Goal: Information Seeking & Learning: Learn about a topic

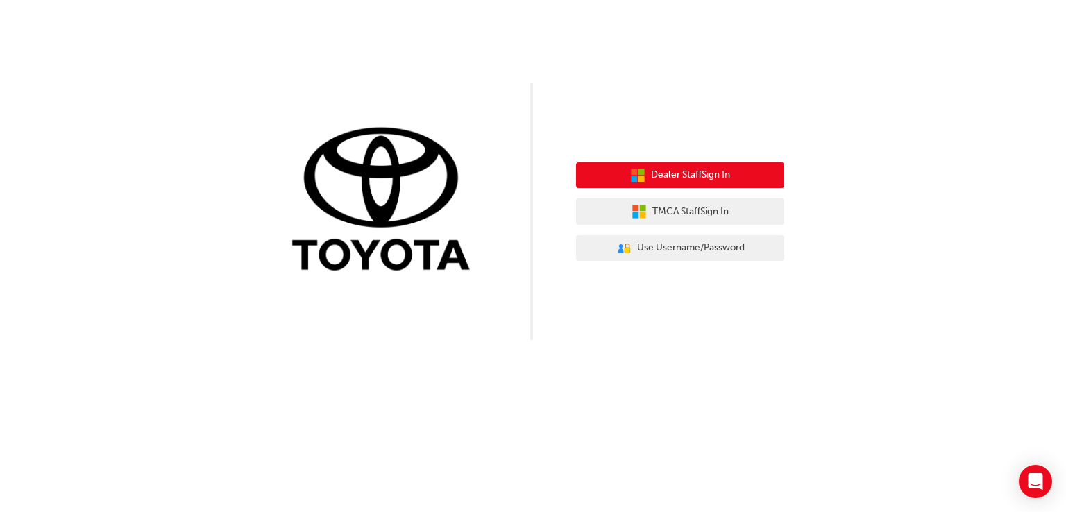
click at [695, 179] on span "Dealer Staff Sign In" at bounding box center [690, 175] width 79 height 16
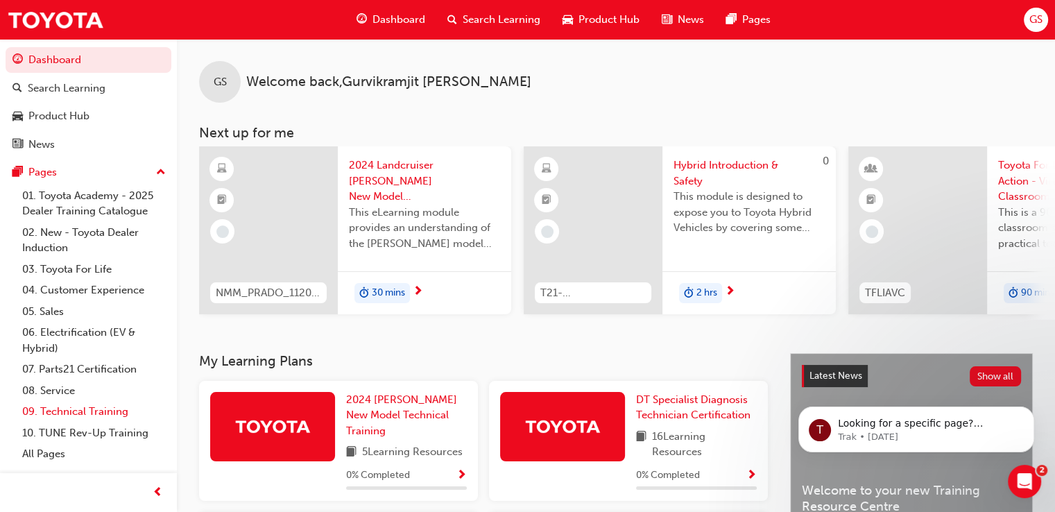
click at [60, 409] on link "09. Technical Training" at bounding box center [94, 412] width 155 height 22
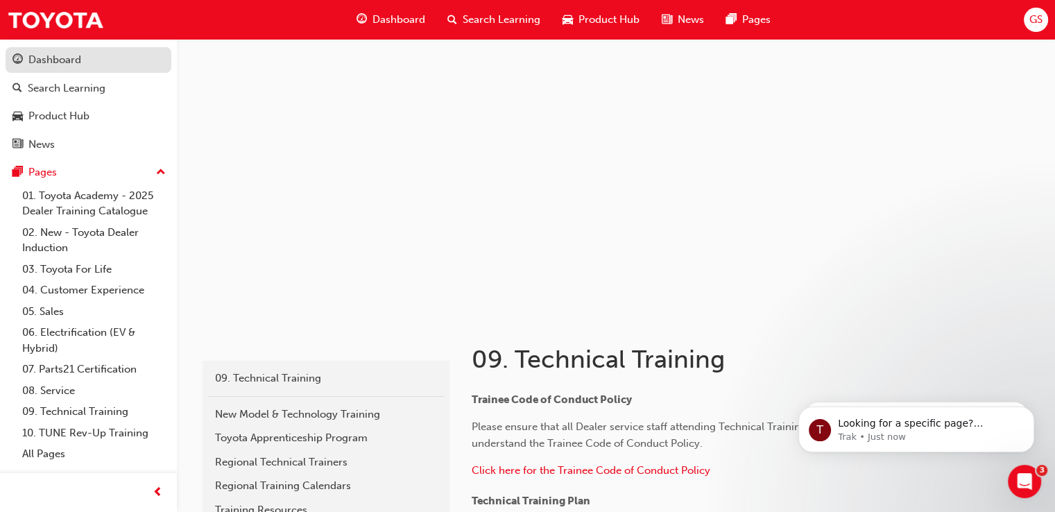
click at [35, 58] on div "Dashboard" at bounding box center [54, 60] width 53 height 16
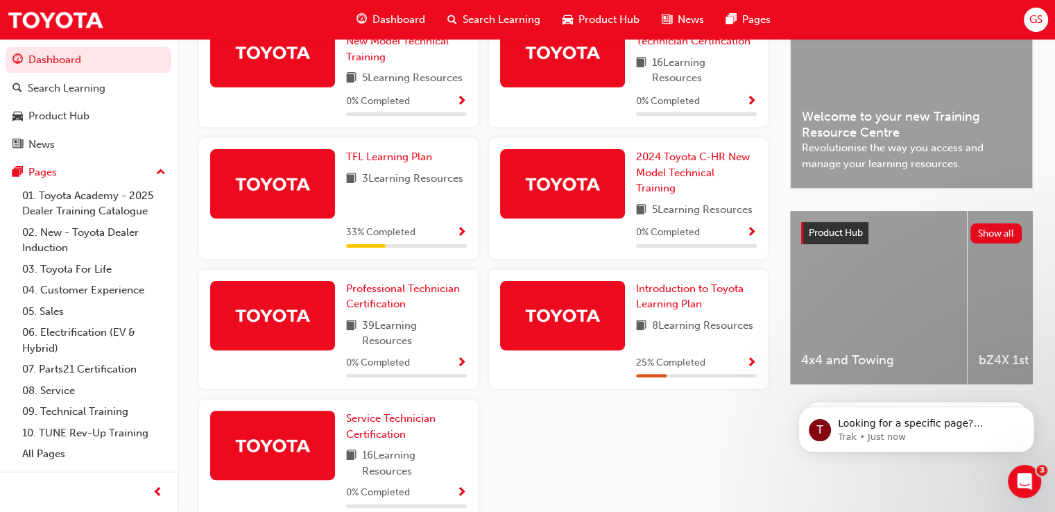
scroll to position [416, 0]
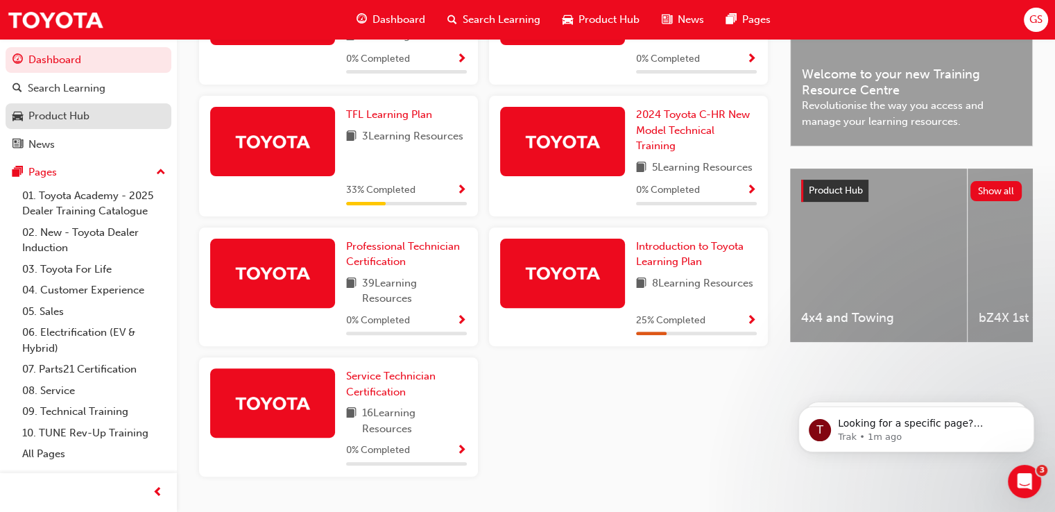
click at [89, 113] on div "Product Hub" at bounding box center [58, 116] width 61 height 16
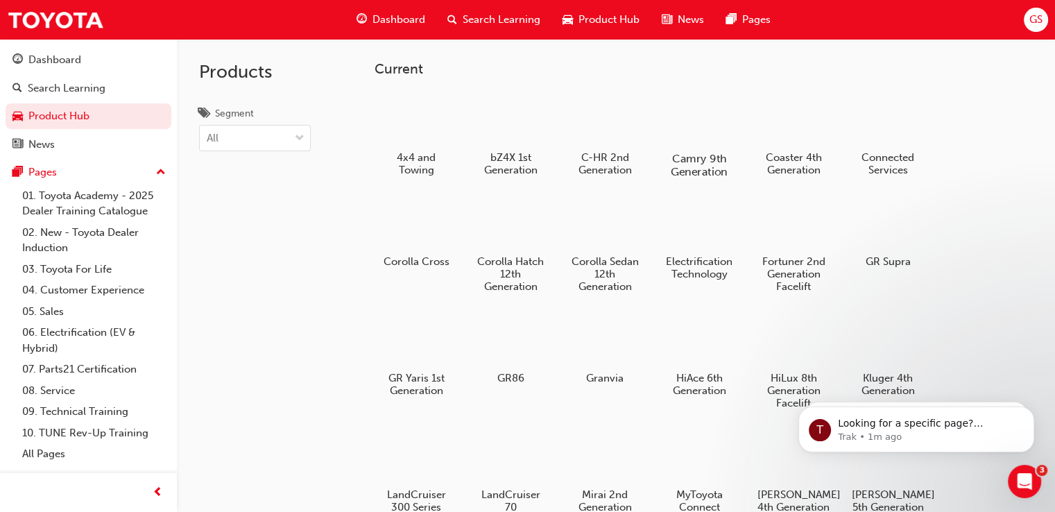
click at [706, 119] on div at bounding box center [699, 118] width 77 height 55
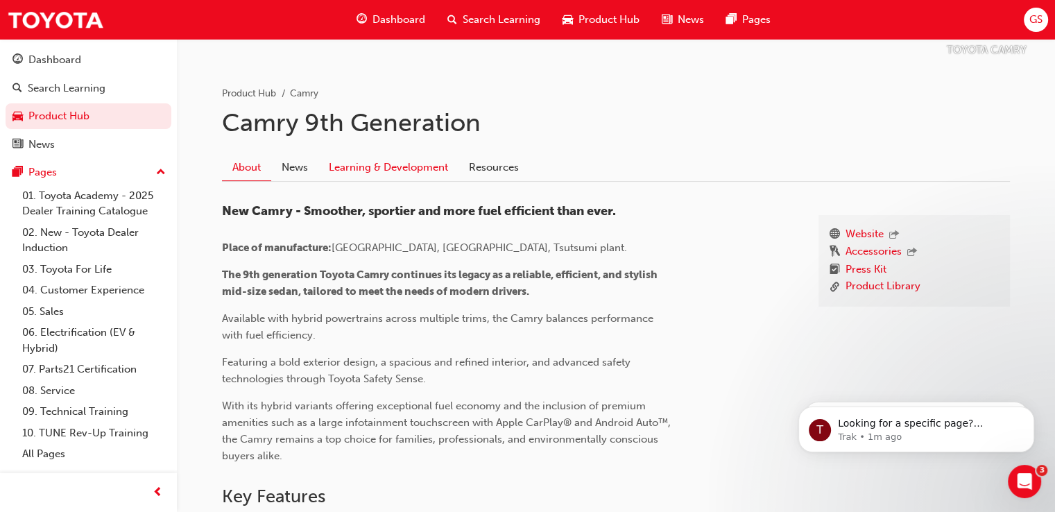
scroll to position [109, 0]
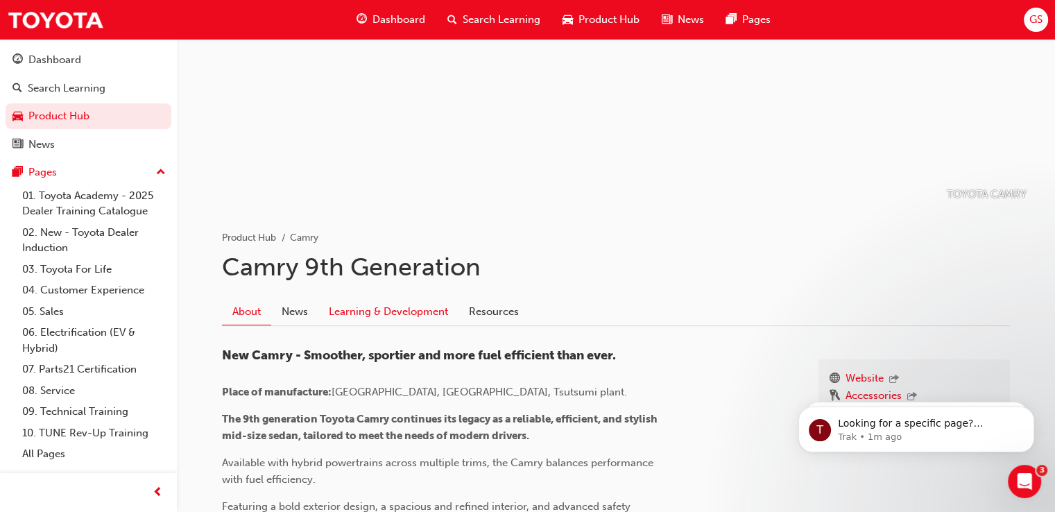
click at [358, 307] on link "Learning & Development" at bounding box center [389, 311] width 140 height 26
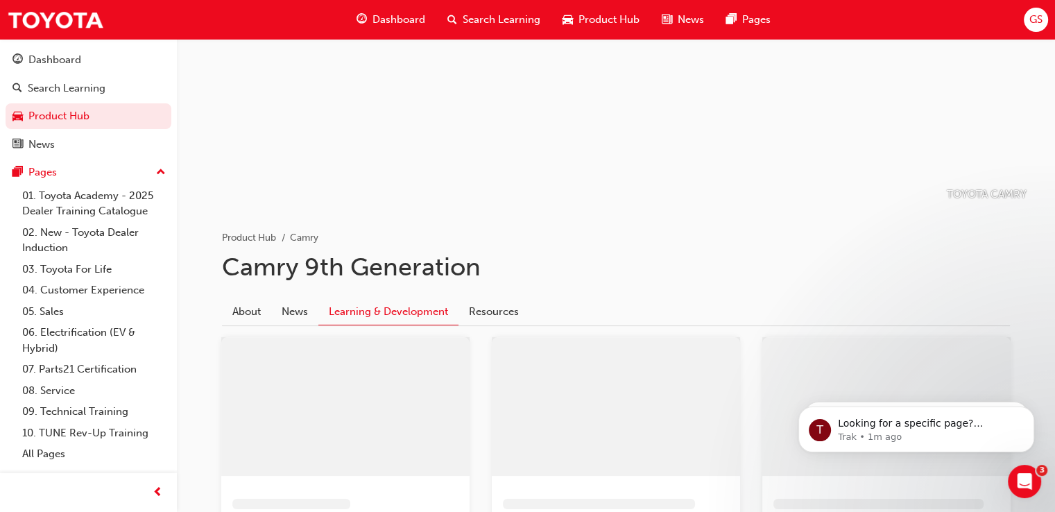
scroll to position [49, 0]
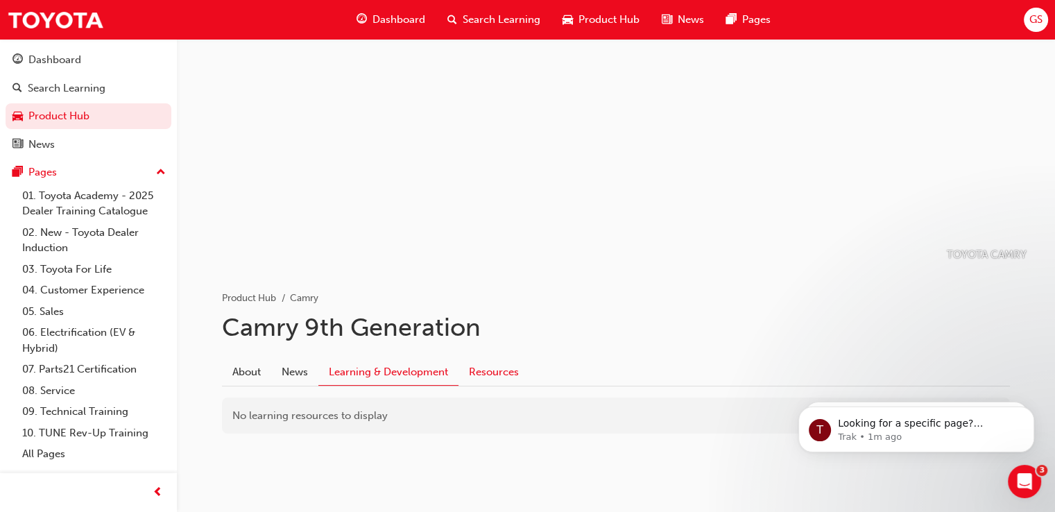
click at [507, 365] on link "Resources" at bounding box center [494, 372] width 71 height 26
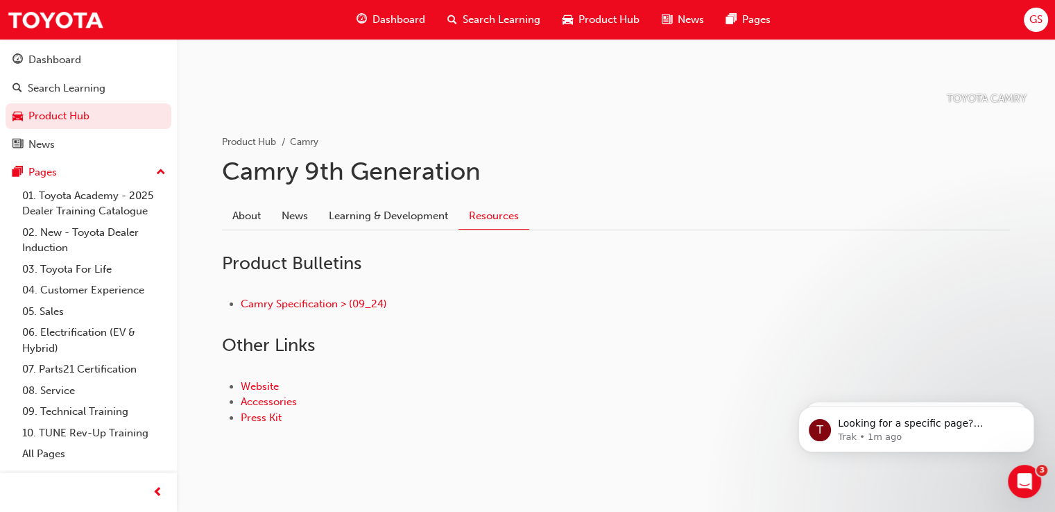
scroll to position [219, 0]
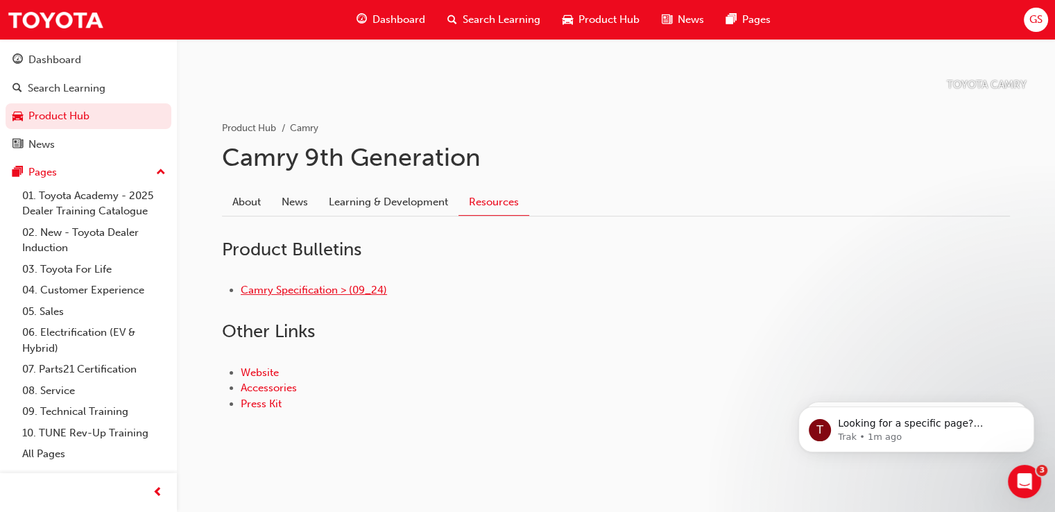
click at [314, 289] on link "Camry Specification > (09_24)" at bounding box center [314, 290] width 146 height 12
